Goal: Communication & Community: Answer question/provide support

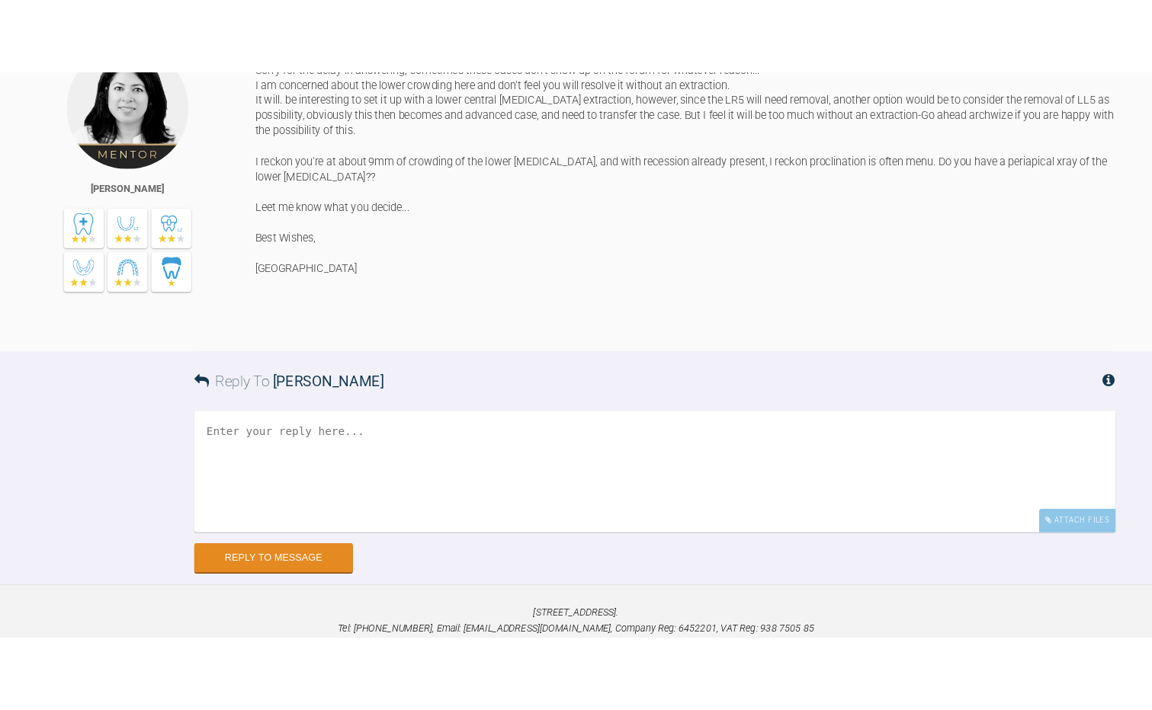
scroll to position [2270, 0]
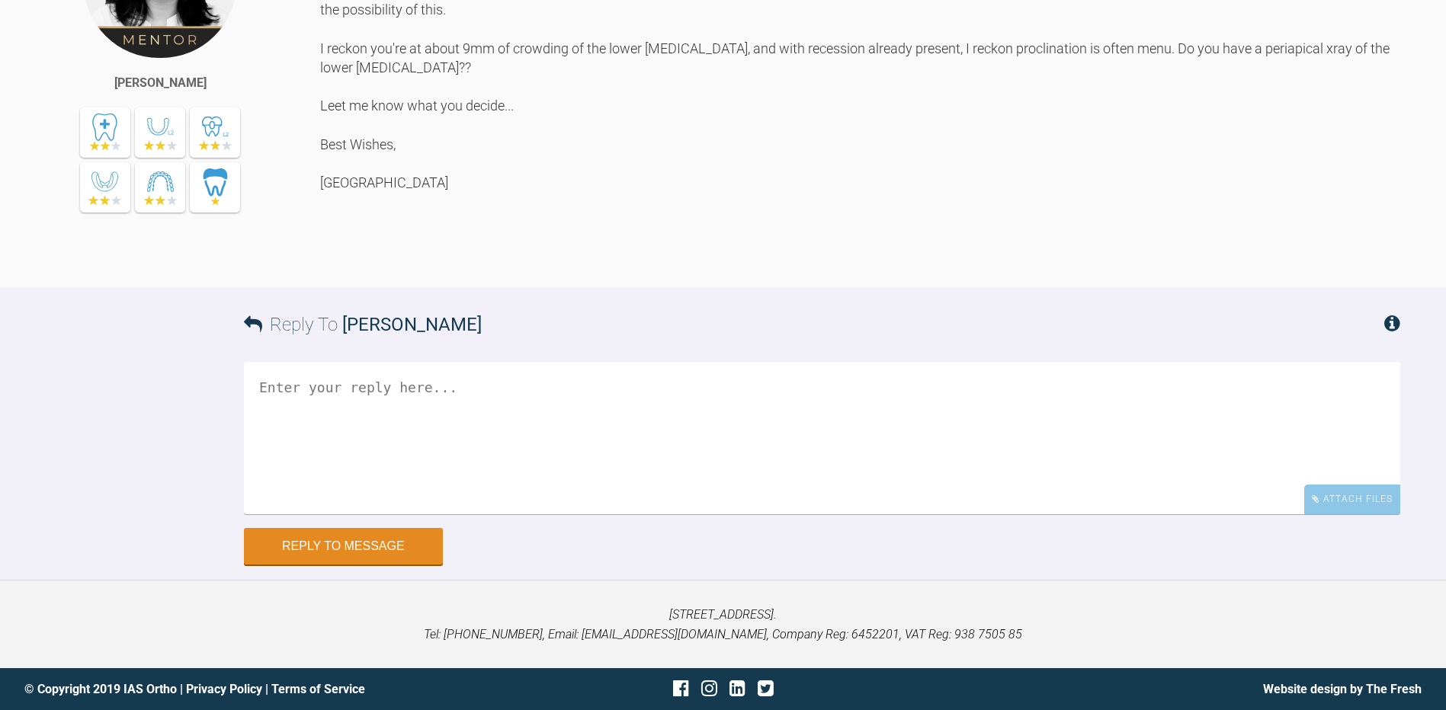
click at [340, 412] on textarea at bounding box center [822, 438] width 1156 height 152
paste textarea "119405"
click at [886, 428] on textarea "Hi Hooria The archwize is back and I belive you can log in to view it? The refe…" at bounding box center [822, 438] width 1156 height 152
click at [976, 433] on textarea "Hi Hooria The archwize is back and I believe you can log in to view it? The ref…" at bounding box center [822, 438] width 1156 height 152
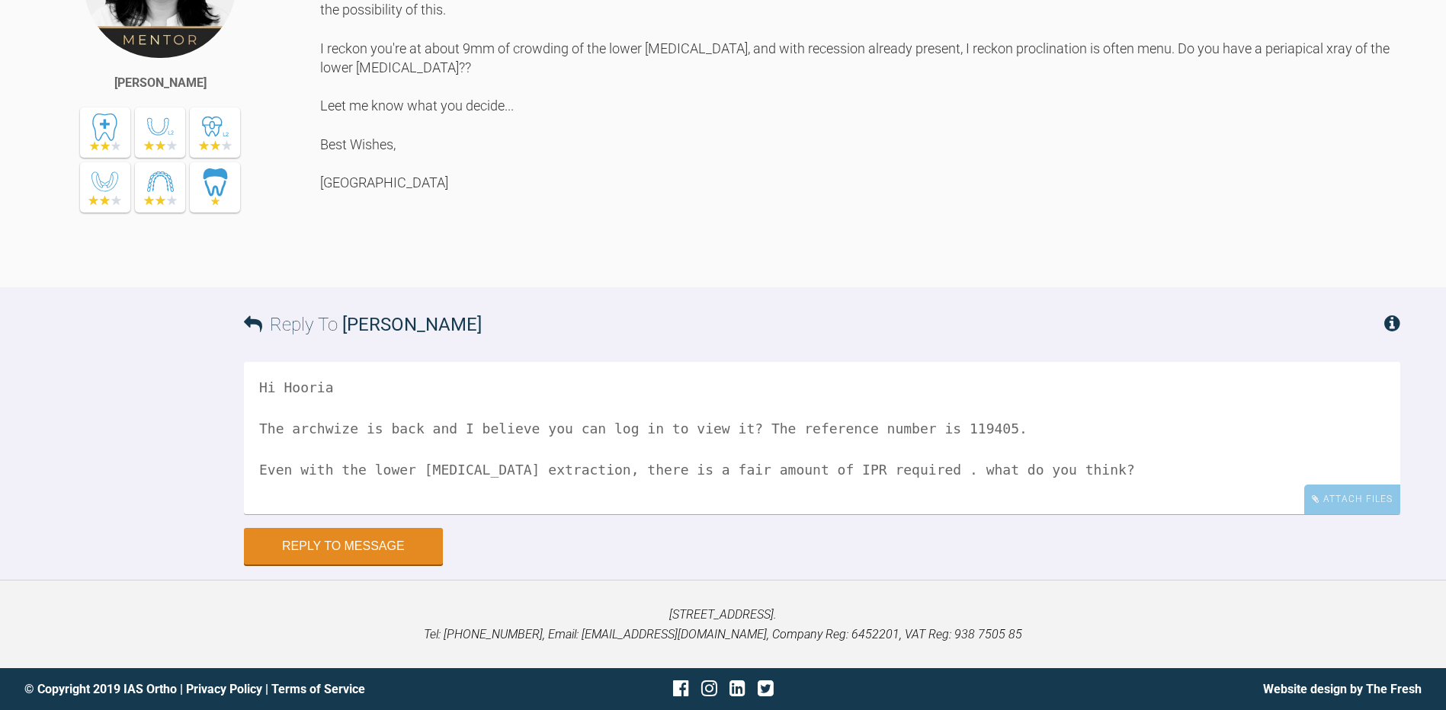
click at [879, 469] on textarea "Hi Hooria The archwize is back and I believe you can log in to view it? The ref…" at bounding box center [822, 438] width 1156 height 152
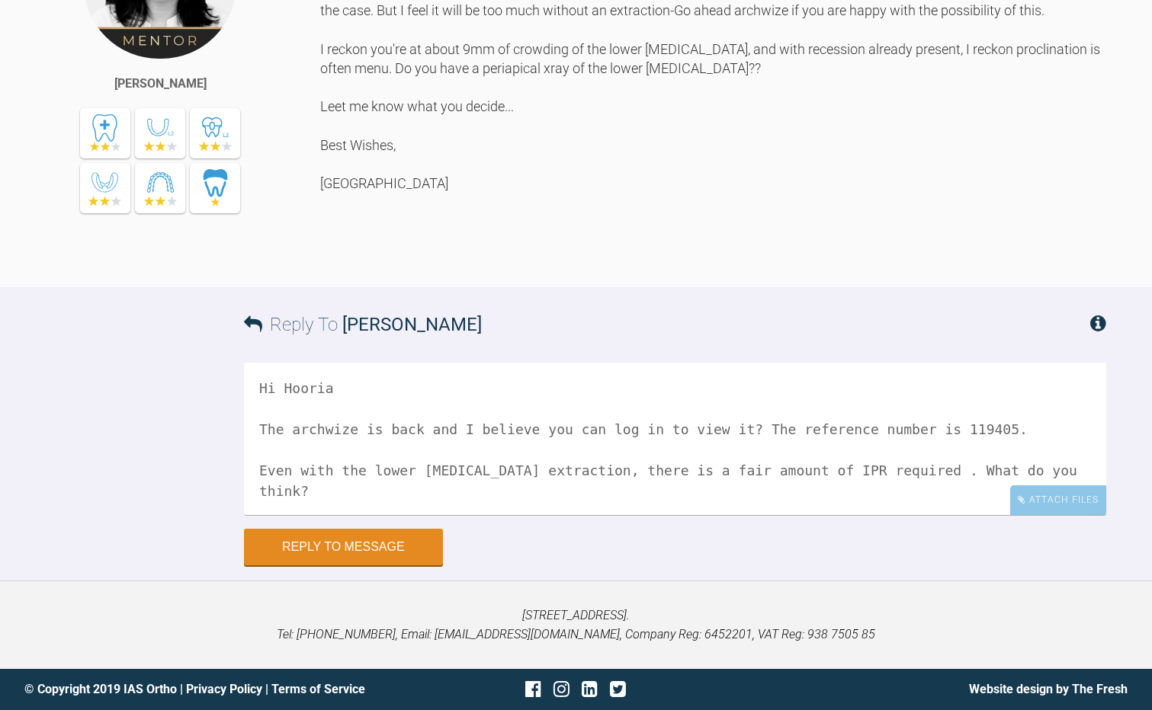
click at [1011, 515] on textarea "Hi Hooria The archwize is back and I believe you can log in to view it? The ref…" at bounding box center [675, 439] width 862 height 152
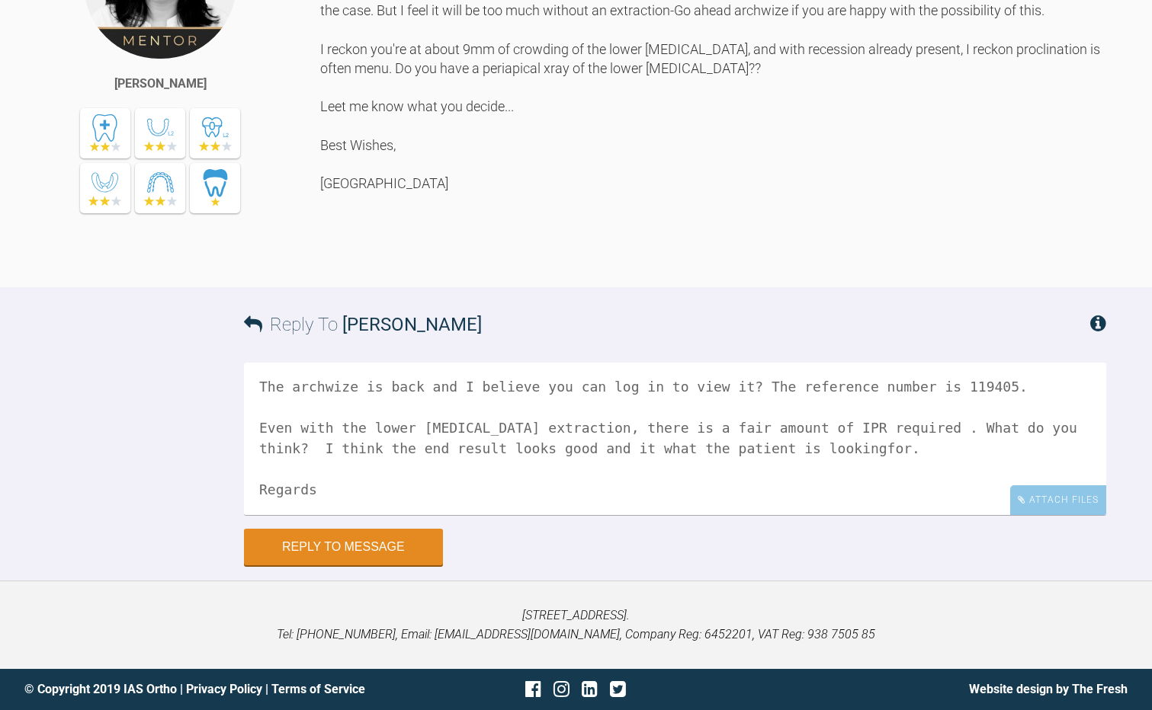
scroll to position [67, 0]
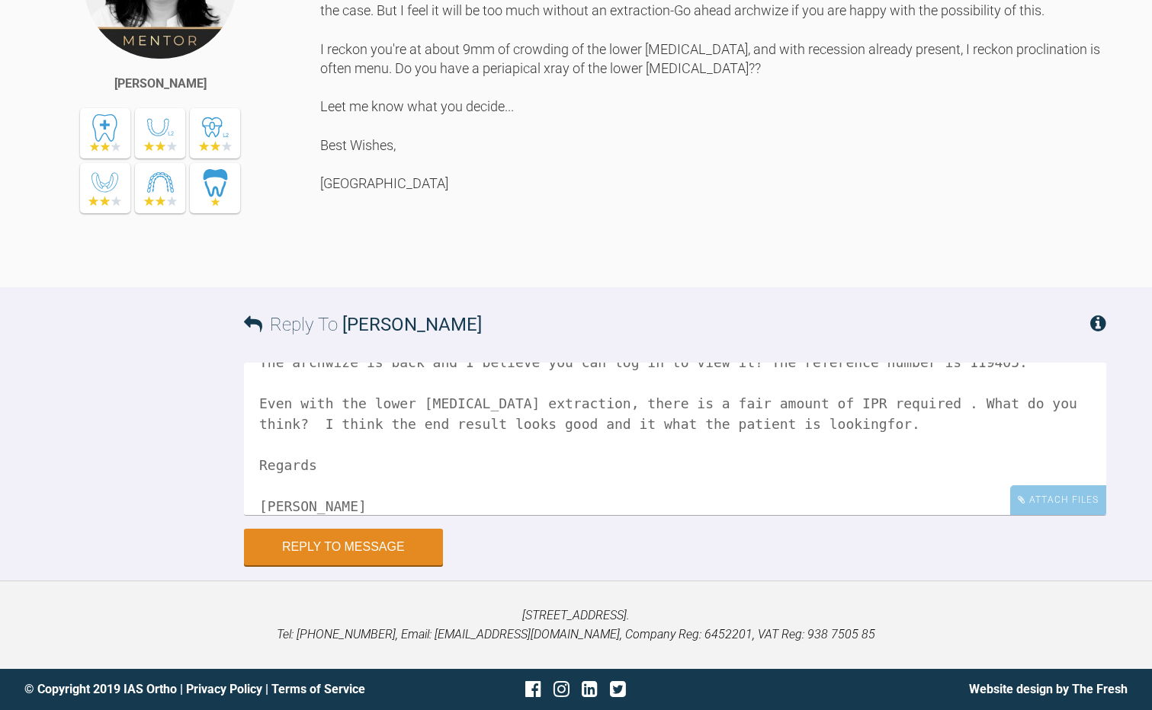
click at [712, 515] on textarea "Hi Hooria The archwize is back and I believe you can log in to view it? The ref…" at bounding box center [675, 439] width 862 height 152
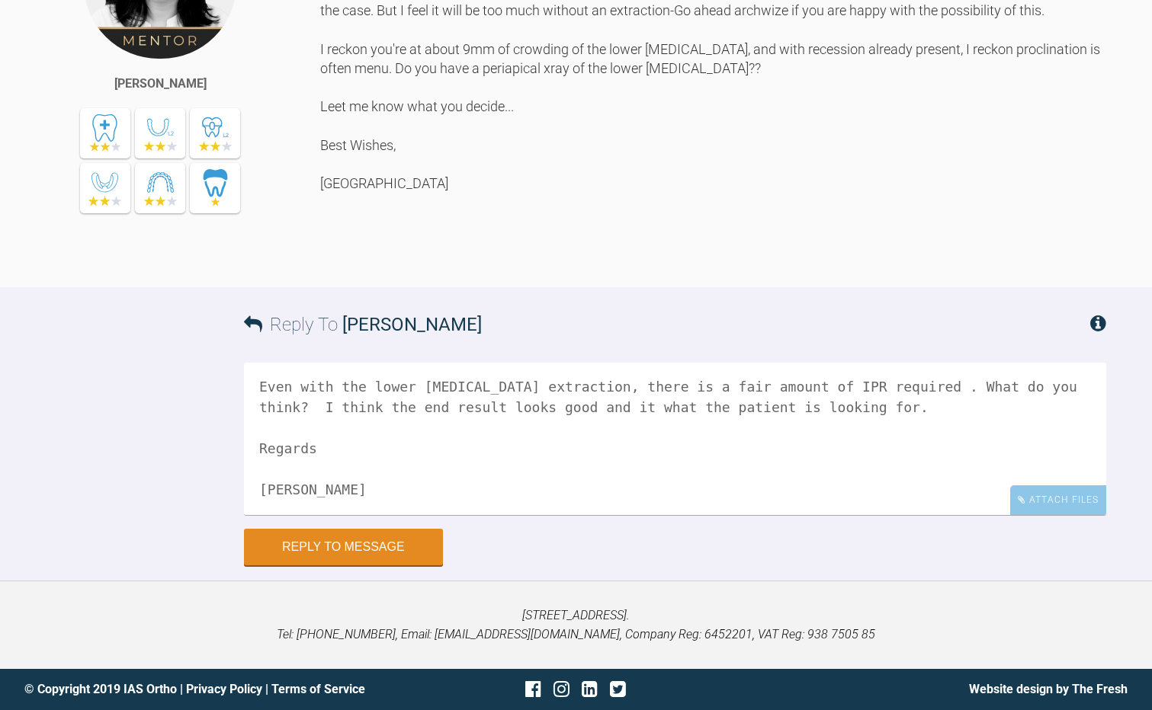
scroll to position [2453, 0]
type textarea "Hi Hooria The archwize is back and I believe you can log in to view it? The ref…"
click at [380, 550] on button "Reply to Message" at bounding box center [343, 548] width 199 height 37
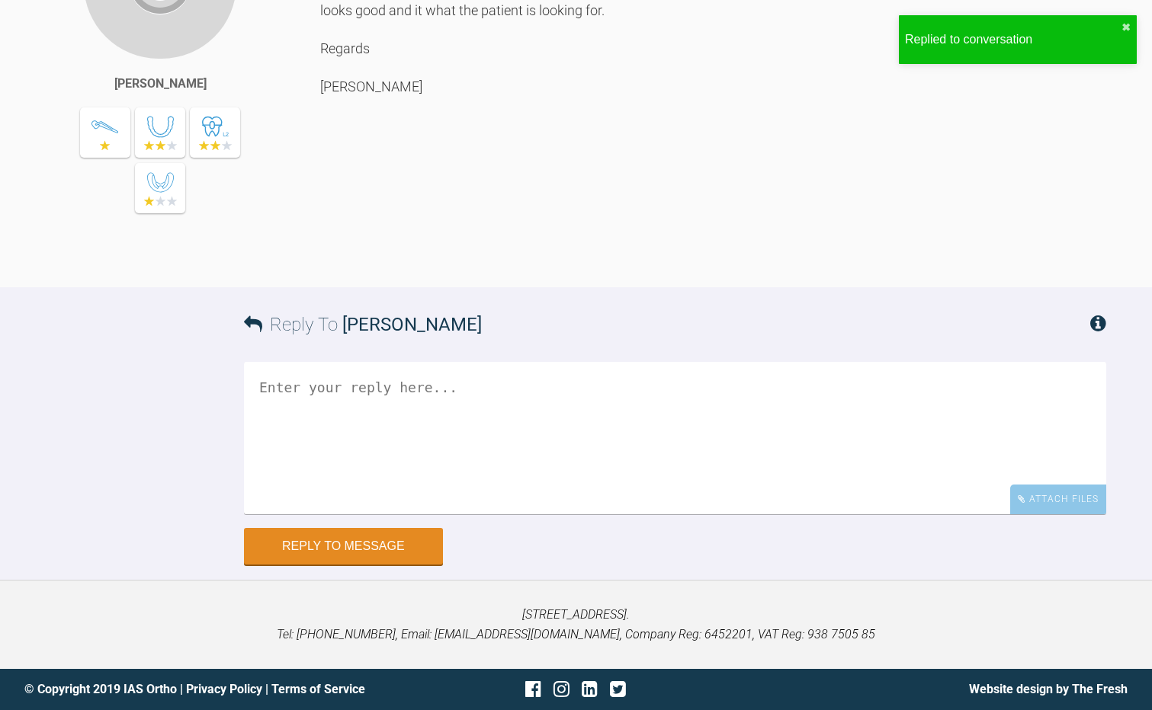
scroll to position [2977, 0]
